Goal: Information Seeking & Learning: Find specific fact

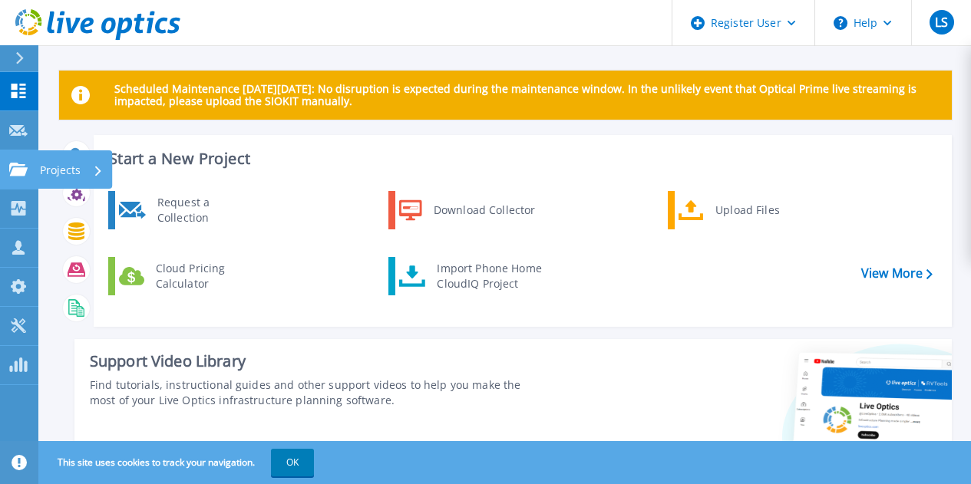
click at [18, 163] on icon at bounding box center [18, 169] width 18 height 13
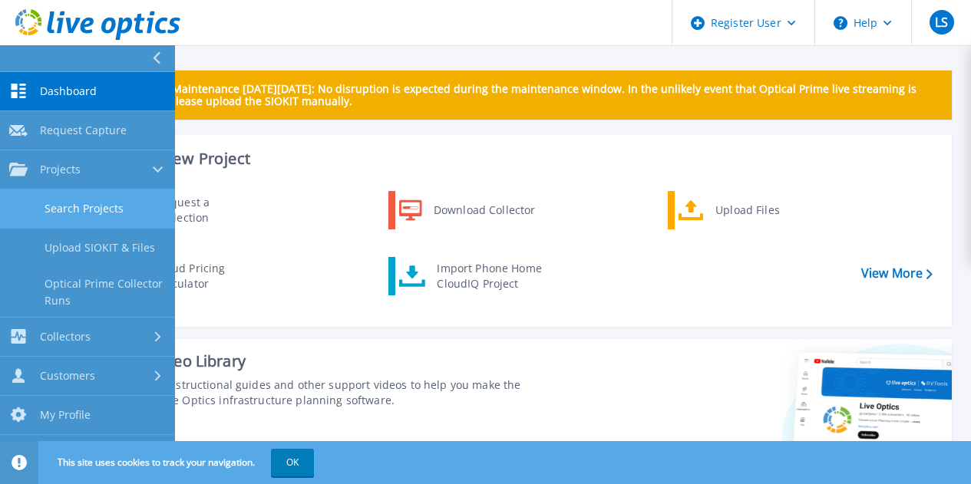
click at [79, 202] on link "Search Projects" at bounding box center [87, 209] width 175 height 39
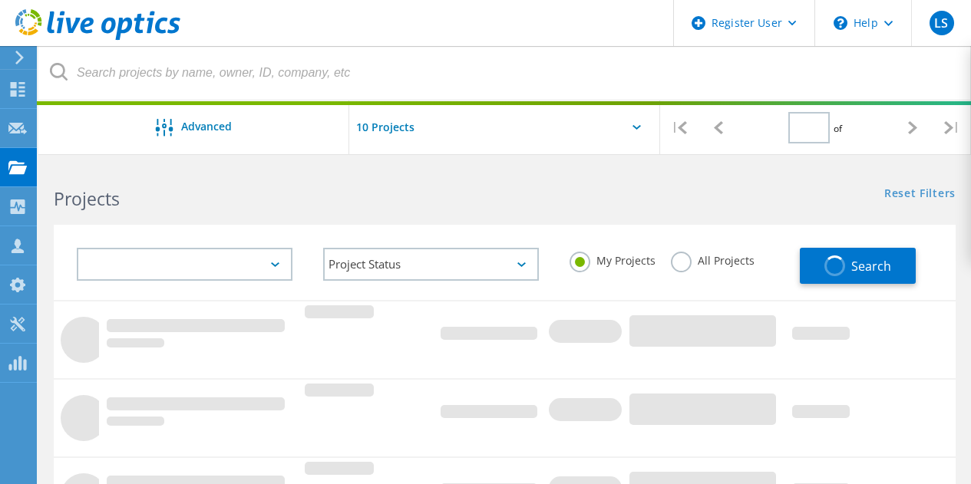
type input "1"
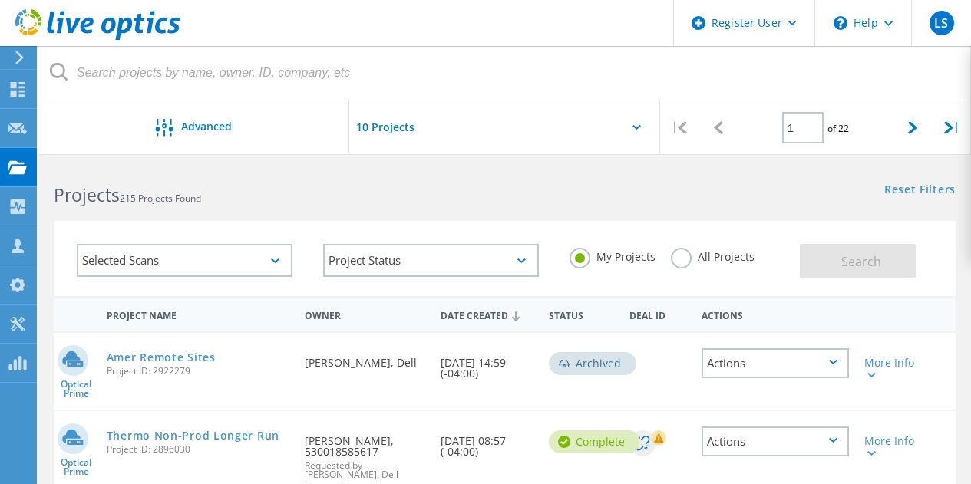
scroll to position [3, 0]
click at [691, 259] on label "All Projects" at bounding box center [713, 256] width 84 height 15
click at [0, 0] on input "All Projects" at bounding box center [0, 0] width 0 height 0
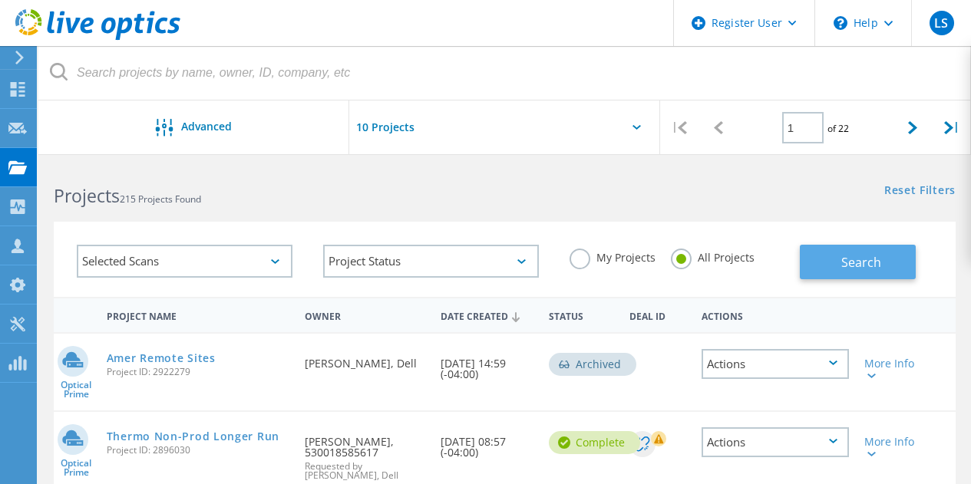
click at [848, 259] on span "Search" at bounding box center [861, 262] width 40 height 17
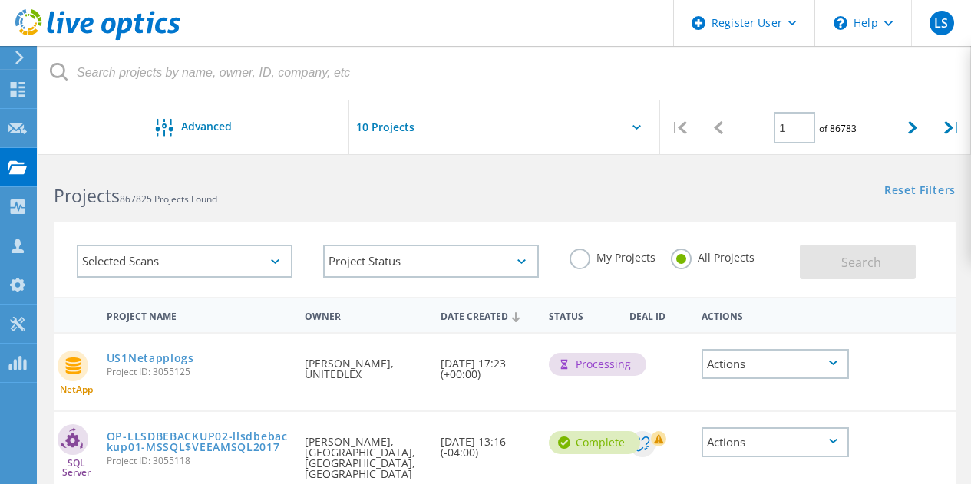
click at [582, 256] on label "My Projects" at bounding box center [613, 256] width 86 height 15
click at [0, 0] on input "My Projects" at bounding box center [0, 0] width 0 height 0
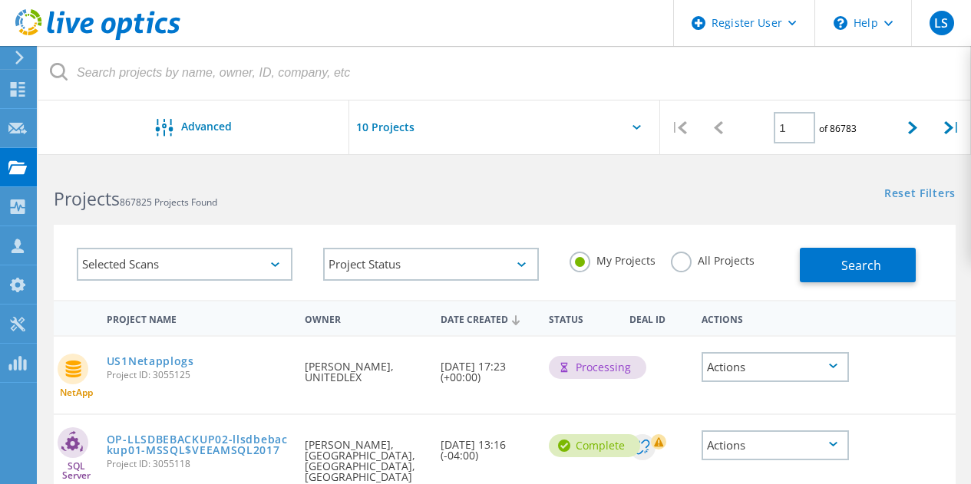
scroll to position [1, 0]
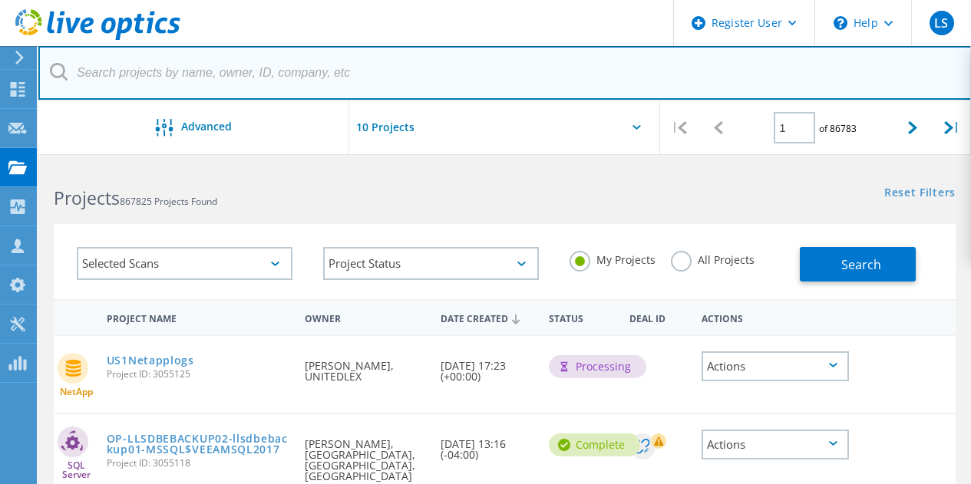
click at [279, 64] on input "text" at bounding box center [504, 73] width 933 height 54
type input "monster"
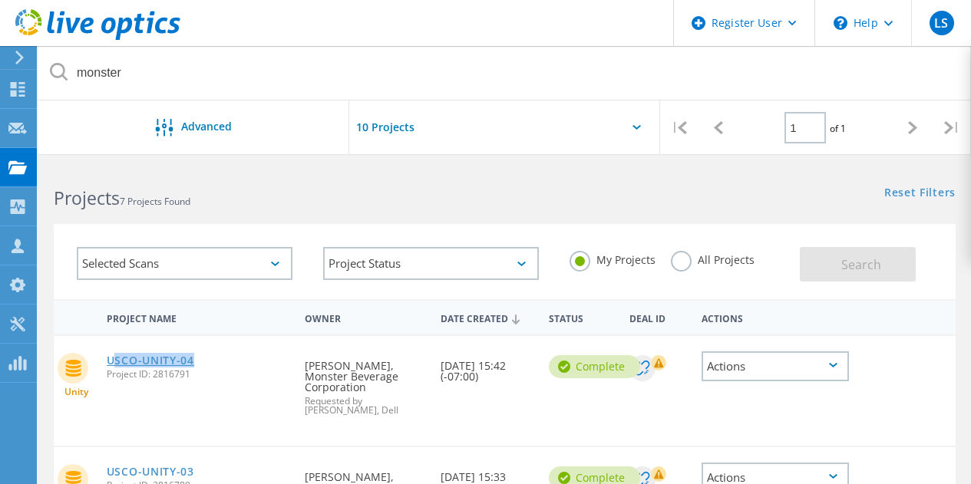
drag, startPoint x: 209, startPoint y: 357, endPoint x: 114, endPoint y: 357, distance: 94.4
click at [114, 357] on div "USCO-UNITY-04 Project ID: 2816791" at bounding box center [198, 365] width 199 height 58
drag, startPoint x: 209, startPoint y: 375, endPoint x: 151, endPoint y: 379, distance: 57.8
click at [151, 379] on span "Project ID: 2816791" at bounding box center [198, 374] width 183 height 9
copy span "2816791"
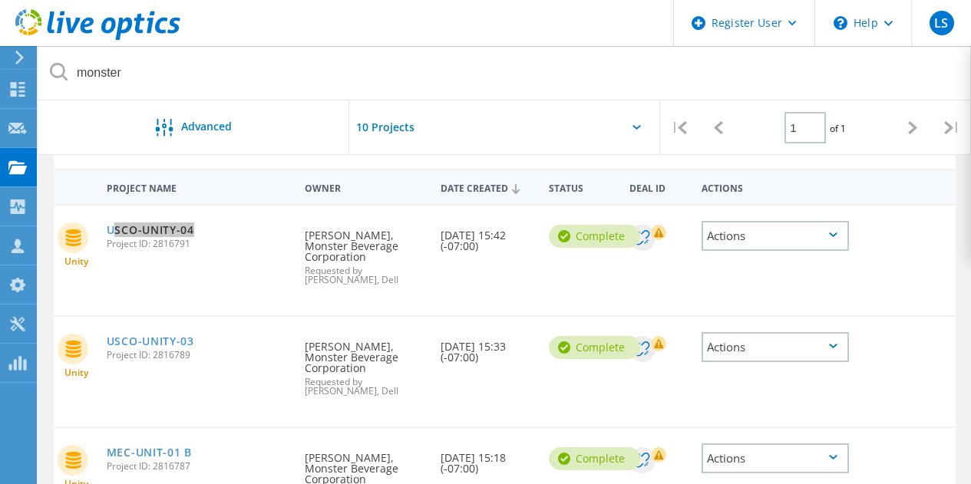
scroll to position [198, 0]
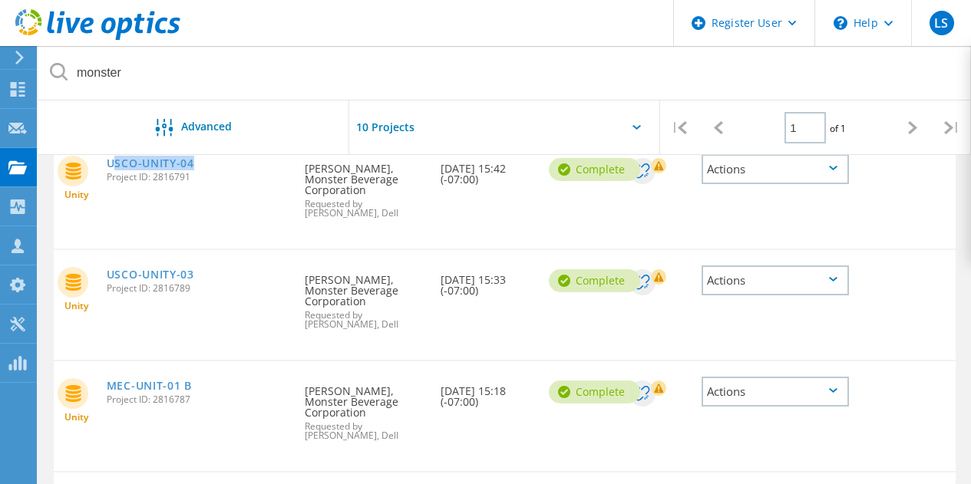
drag, startPoint x: 195, startPoint y: 282, endPoint x: 156, endPoint y: 280, distance: 39.2
click at [156, 284] on span "Project ID: 2816789" at bounding box center [198, 288] width 183 height 9
click at [183, 284] on span "Project ID: 2816789" at bounding box center [198, 288] width 183 height 9
drag, startPoint x: 186, startPoint y: 281, endPoint x: 156, endPoint y: 279, distance: 30.0
click at [156, 284] on span "Project ID: 2816789" at bounding box center [198, 288] width 183 height 9
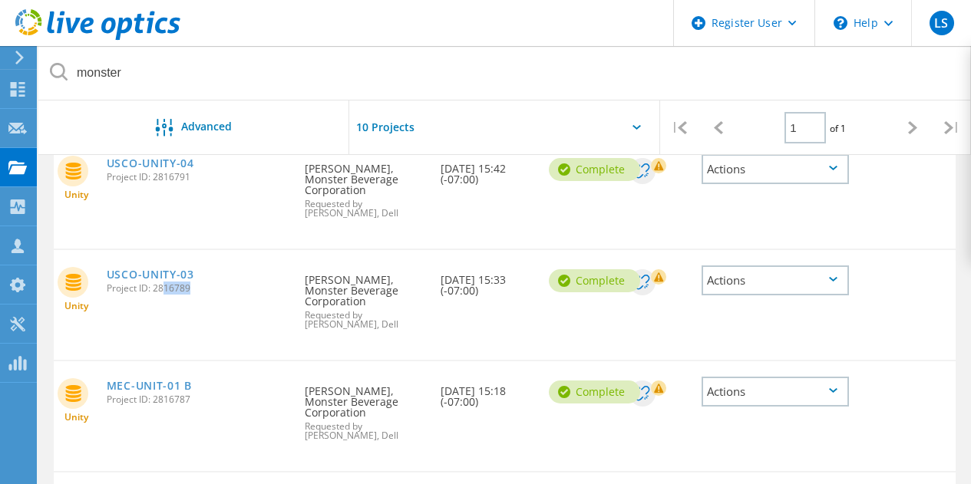
drag, startPoint x: 191, startPoint y: 276, endPoint x: 153, endPoint y: 275, distance: 38.4
click at [153, 284] on span "Project ID: 2816789" at bounding box center [198, 288] width 183 height 9
copy span "2816789"
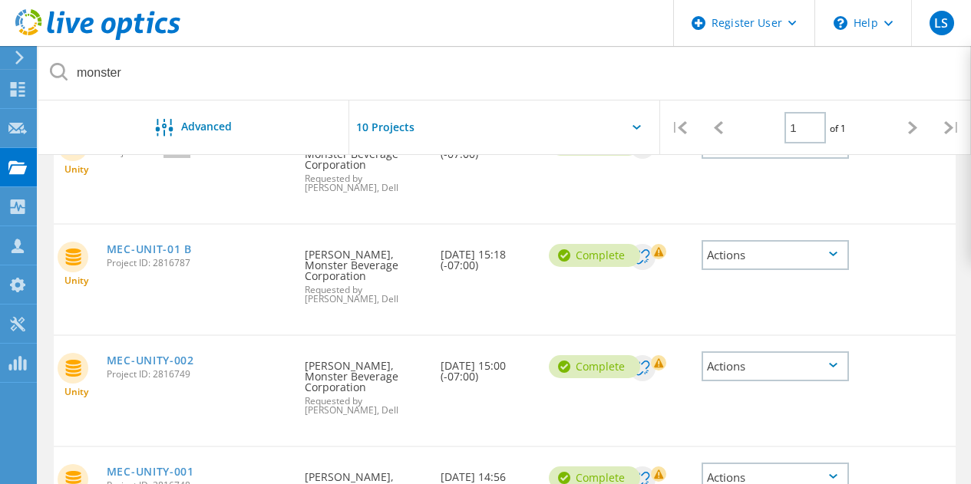
scroll to position [335, 0]
drag, startPoint x: 195, startPoint y: 244, endPoint x: 152, endPoint y: 240, distance: 43.2
click at [152, 258] on span "Project ID: 2816787" at bounding box center [198, 262] width 183 height 9
copy span "2816787"
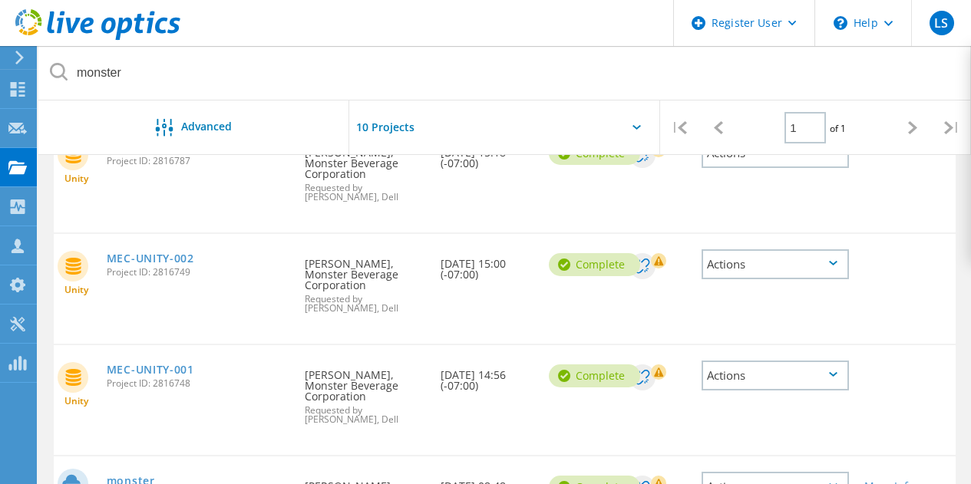
scroll to position [441, 0]
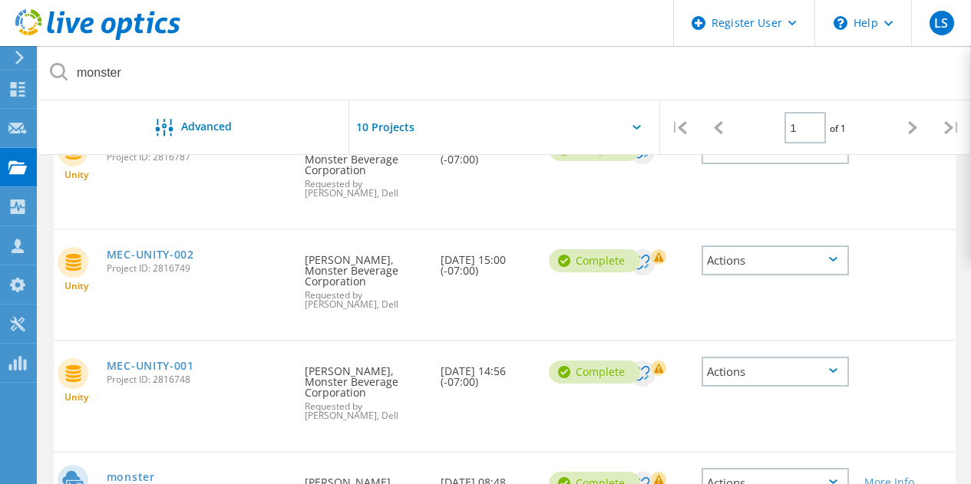
drag, startPoint x: 198, startPoint y: 238, endPoint x: 155, endPoint y: 239, distance: 43.0
click at [155, 264] on span "Project ID: 2816749" at bounding box center [198, 268] width 183 height 9
copy span "2816749"
drag, startPoint x: 197, startPoint y: 339, endPoint x: 157, endPoint y: 342, distance: 40.0
click at [157, 375] on span "Project ID: 2816748" at bounding box center [198, 379] width 183 height 9
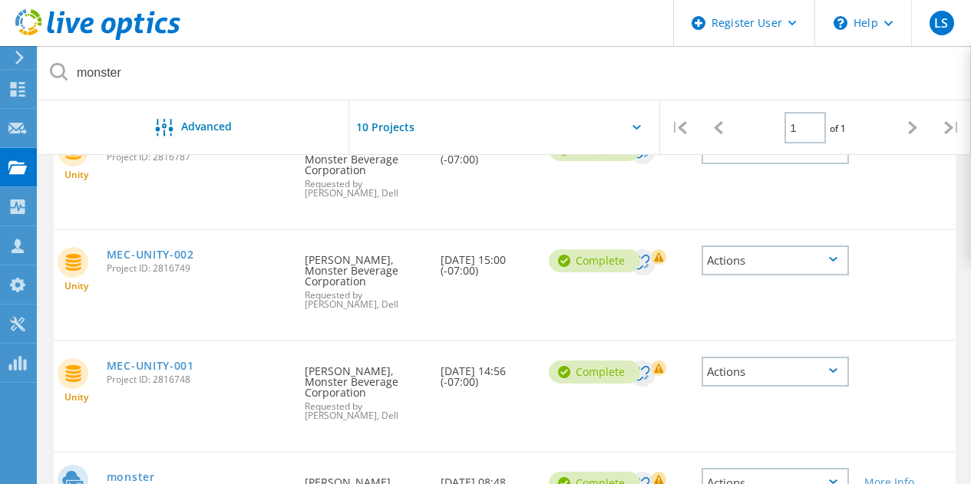
drag, startPoint x: 154, startPoint y: 341, endPoint x: 190, endPoint y: 339, distance: 36.1
click at [190, 375] on span "Project ID: 2816748" at bounding box center [198, 379] width 183 height 9
copy span "2816748"
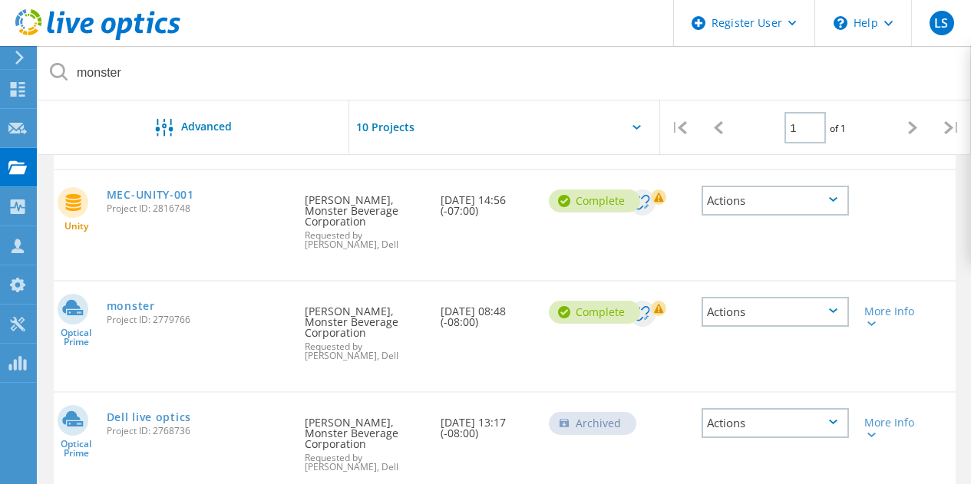
scroll to position [614, 0]
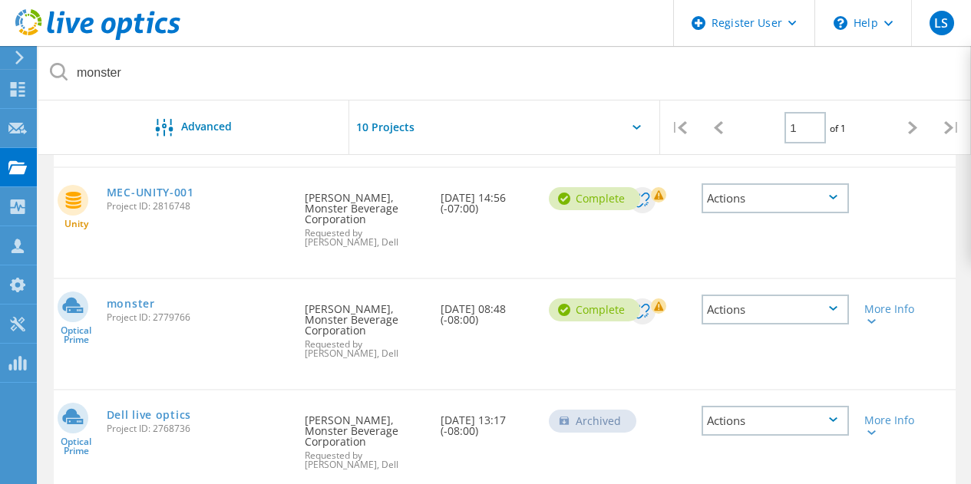
drag, startPoint x: 197, startPoint y: 263, endPoint x: 155, endPoint y: 266, distance: 41.6
click at [155, 313] on span "Project ID: 2779766" at bounding box center [198, 317] width 183 height 9
copy span "2779766"
